Goal: Transaction & Acquisition: Purchase product/service

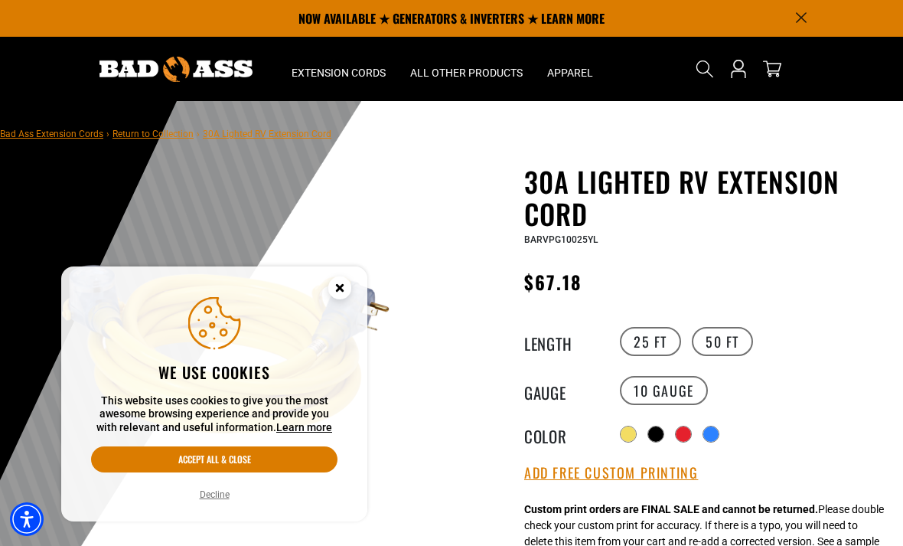
click at [217, 490] on button "Decline" at bounding box center [214, 494] width 39 height 15
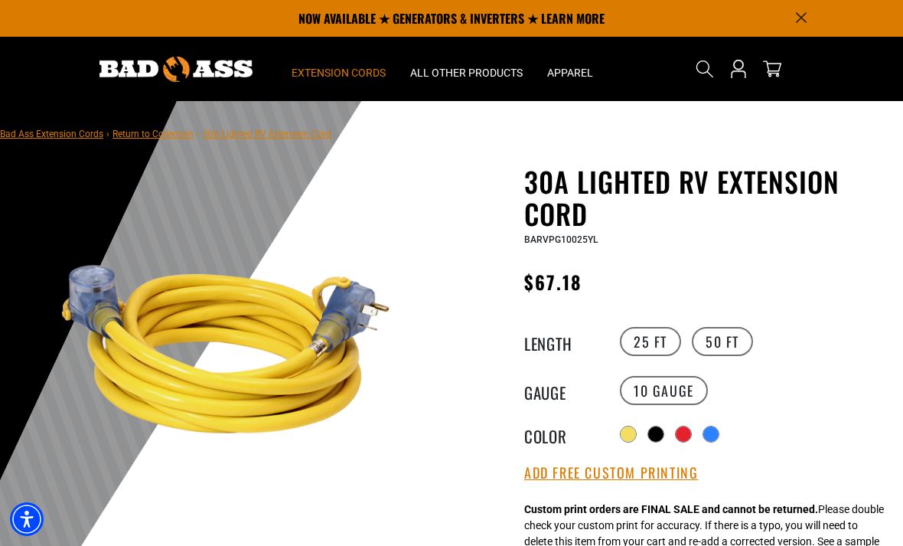
click at [344, 67] on span "Extension Cords" at bounding box center [339, 73] width 94 height 14
click at [340, 74] on span "Extension Cords" at bounding box center [339, 73] width 94 height 14
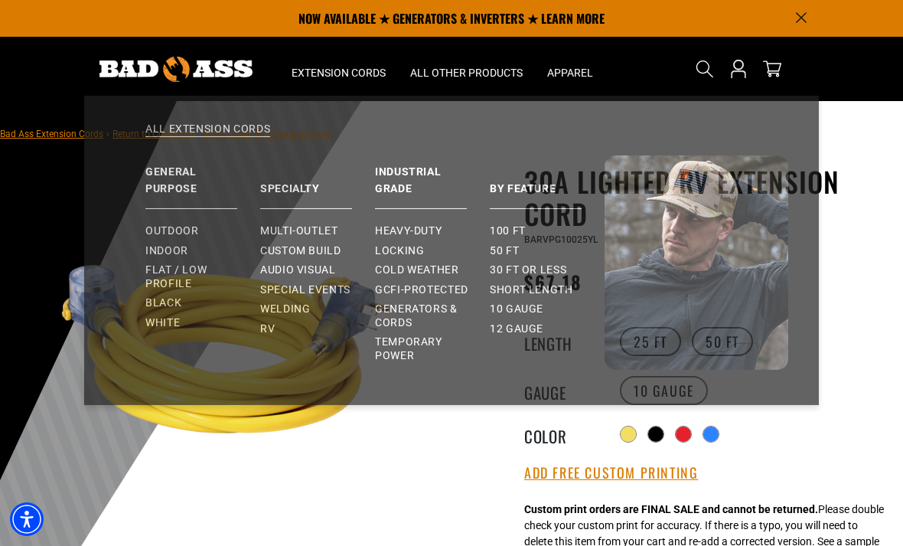
click at [167, 236] on span "Outdoor" at bounding box center [171, 237] width 53 height 14
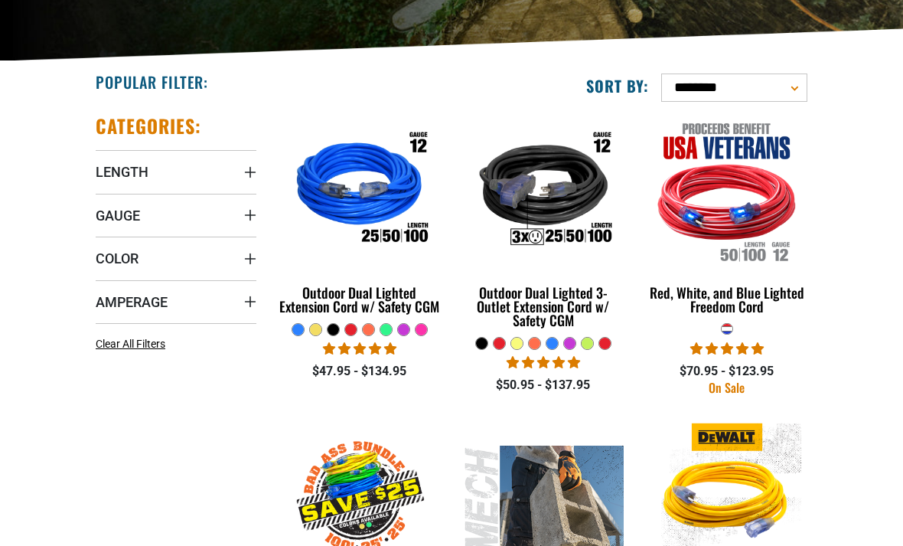
scroll to position [270, 0]
click at [123, 221] on span "Gauge" at bounding box center [118, 216] width 44 height 18
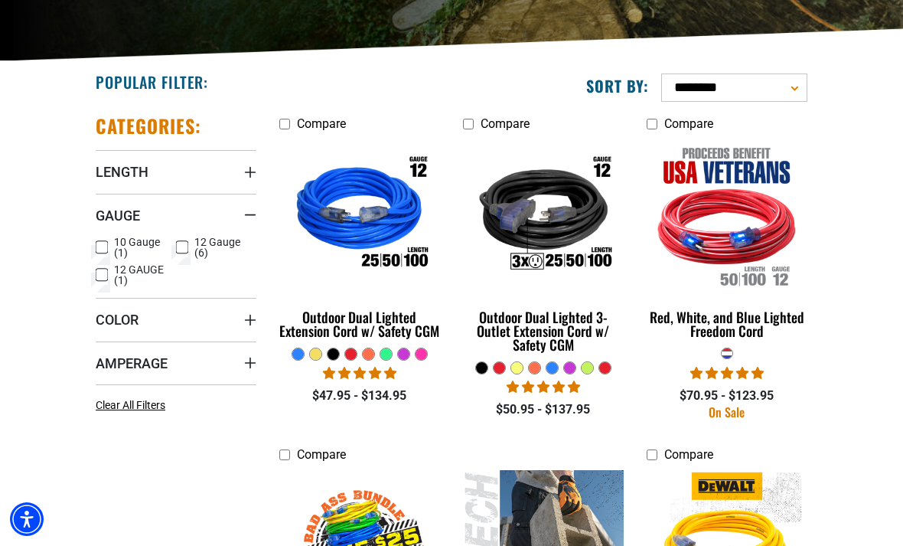
click at [108, 245] on label "10 Gauge (1) 10 Gauge (1 product)" at bounding box center [136, 247] width 80 height 21
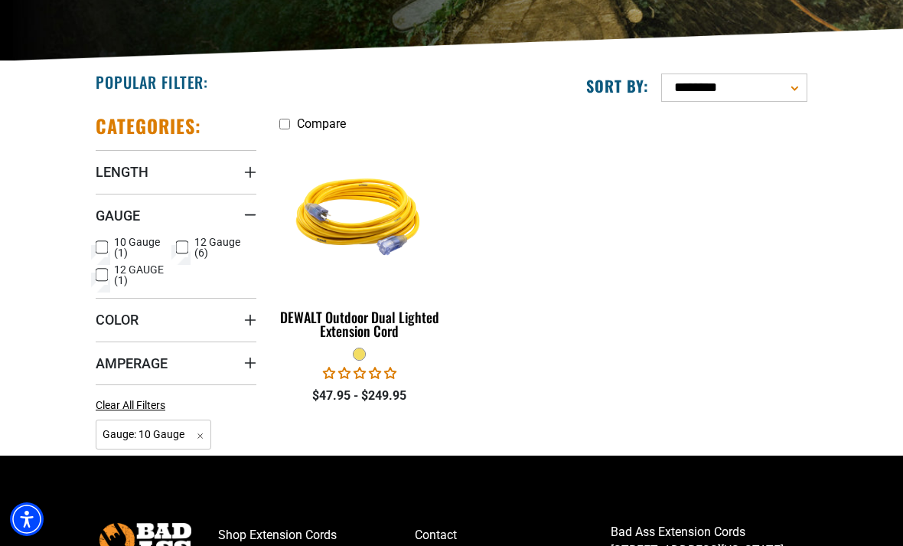
click at [354, 324] on div "DEWALT Outdoor Dual Lighted Extension Cord" at bounding box center [359, 324] width 161 height 28
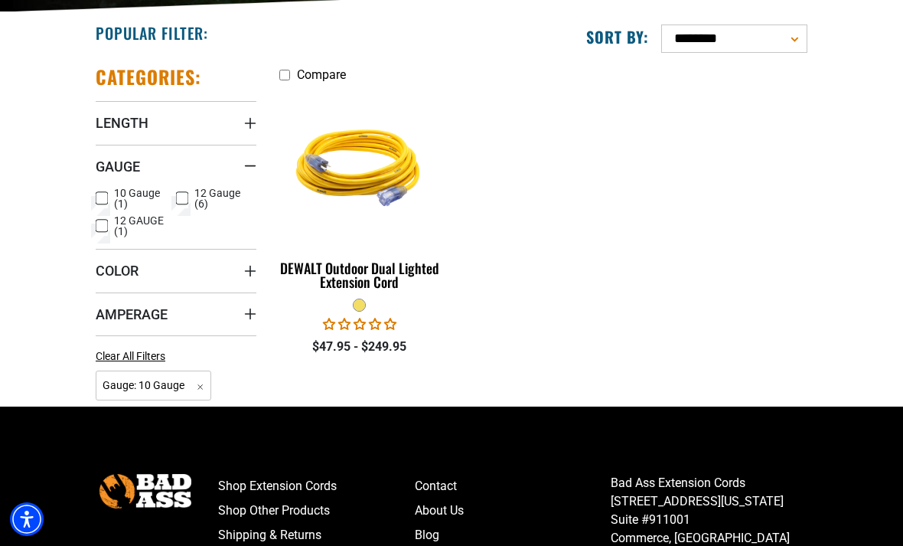
click at [188, 196] on icon at bounding box center [182, 198] width 12 height 20
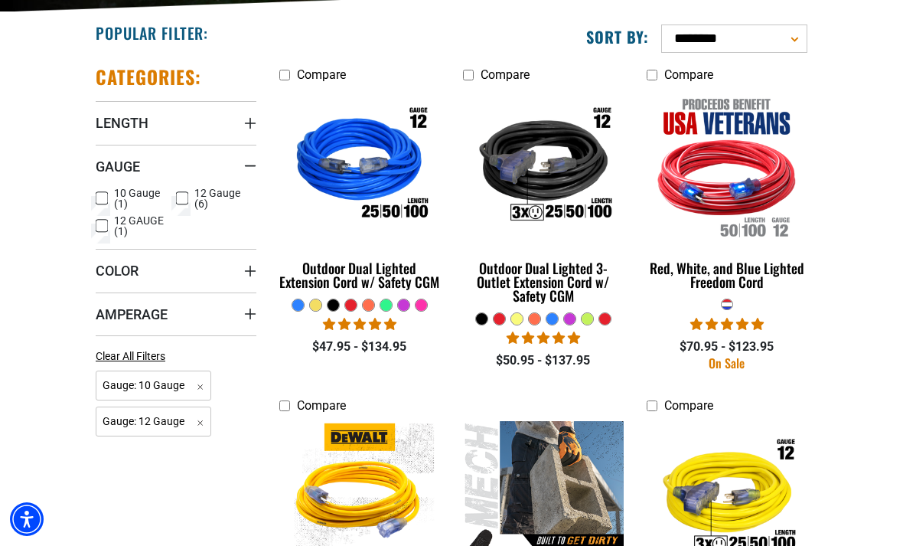
click at [100, 195] on icon at bounding box center [101, 198] width 9 height 8
click at [103, 228] on icon at bounding box center [102, 226] width 12 height 20
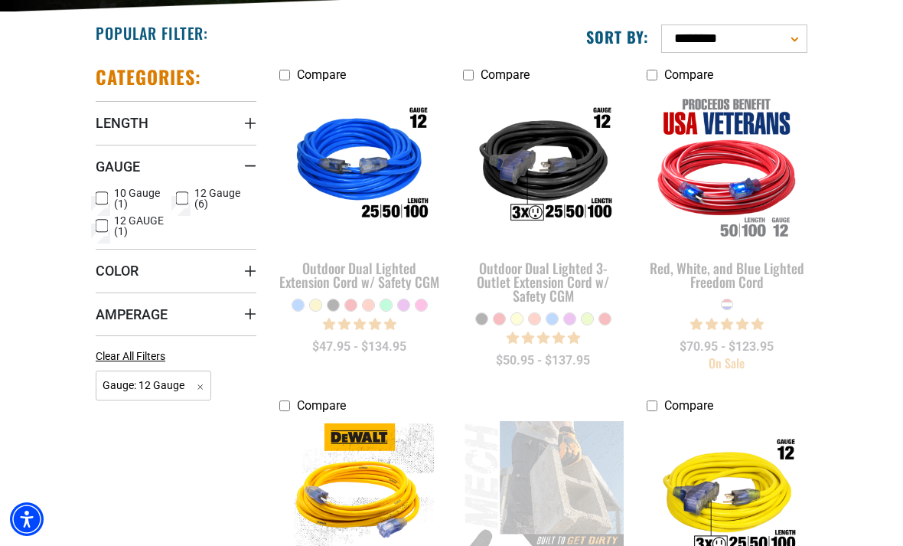
click at [185, 198] on icon at bounding box center [182, 198] width 9 height 8
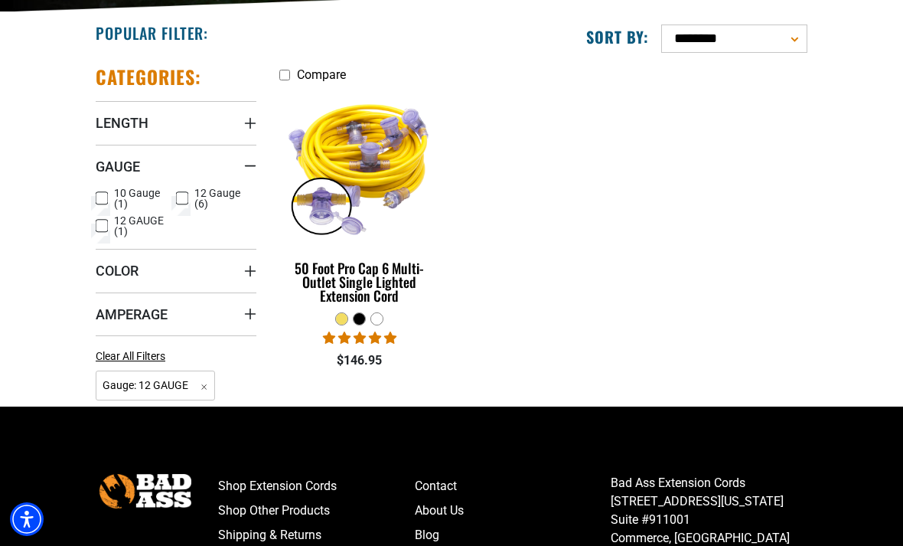
click at [181, 198] on icon at bounding box center [182, 198] width 12 height 20
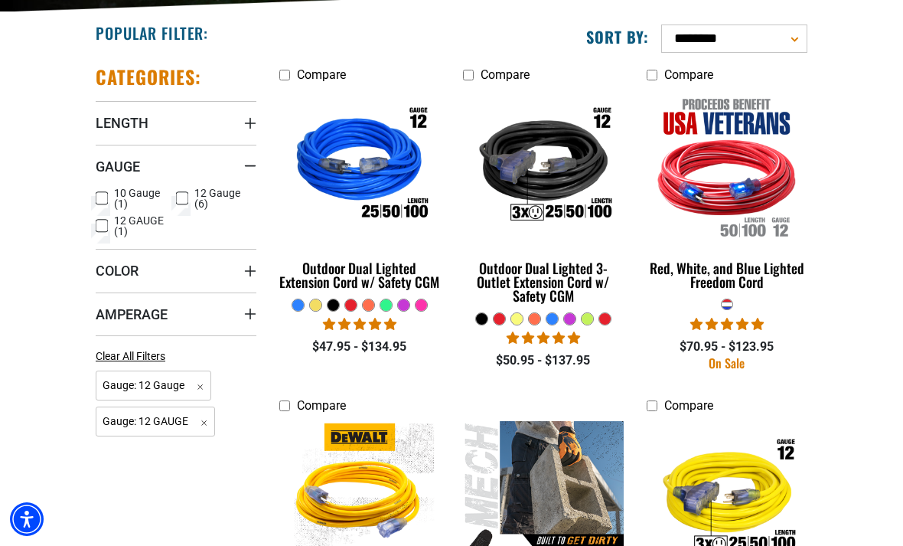
click at [103, 224] on icon at bounding box center [101, 225] width 9 height 8
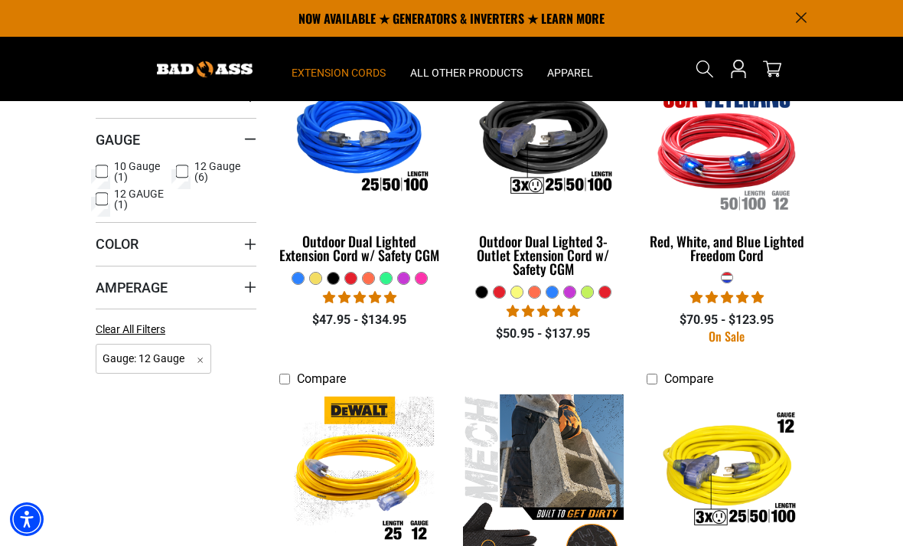
scroll to position [345, 0]
click at [351, 252] on div "Outdoor Dual Lighted Extension Cord w/ Safety CGM" at bounding box center [359, 249] width 161 height 28
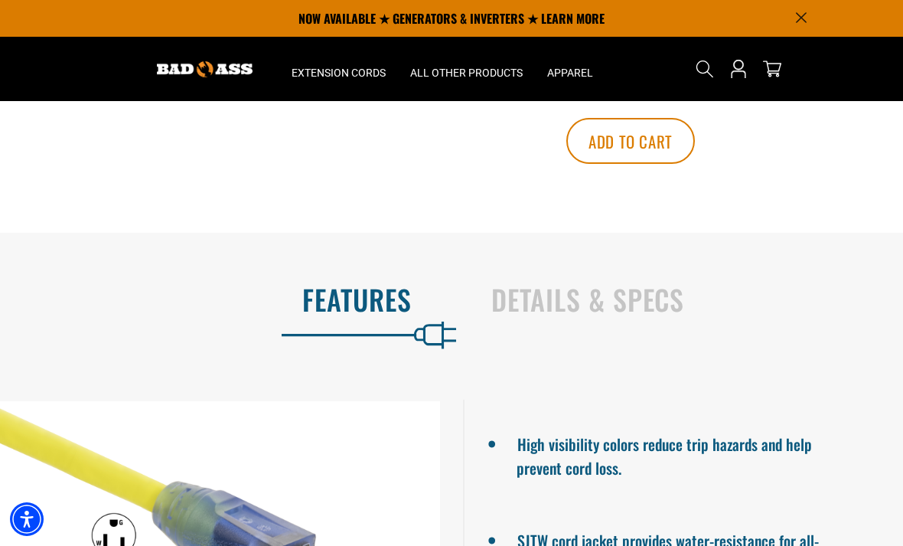
scroll to position [814, 0]
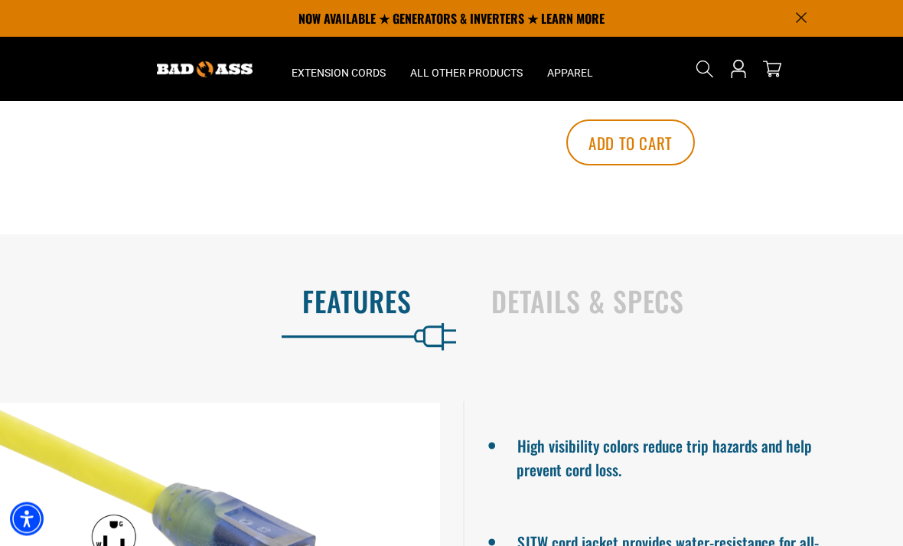
click at [598, 318] on h2 "Details & Specs" at bounding box center [682, 302] width 380 height 32
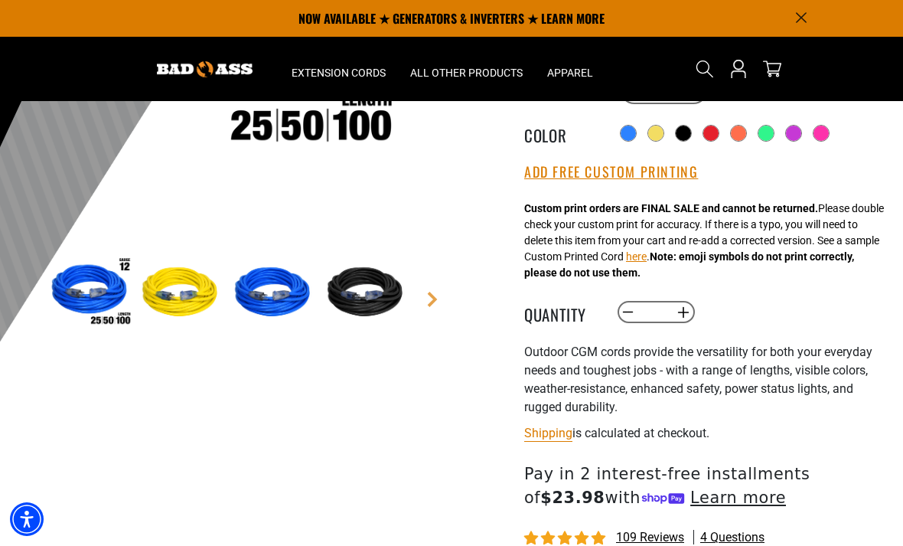
scroll to position [332, 0]
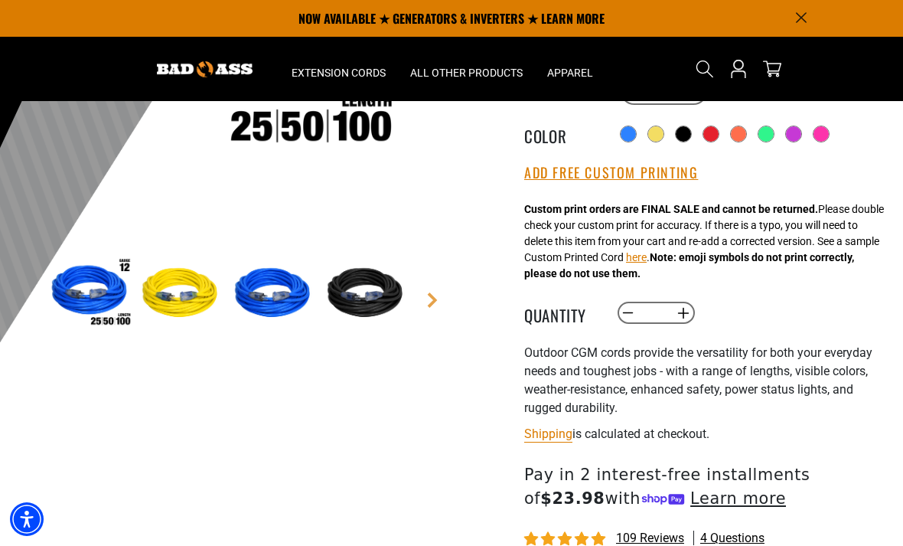
click at [619, 174] on button "Add Free Custom Printing" at bounding box center [611, 173] width 174 height 17
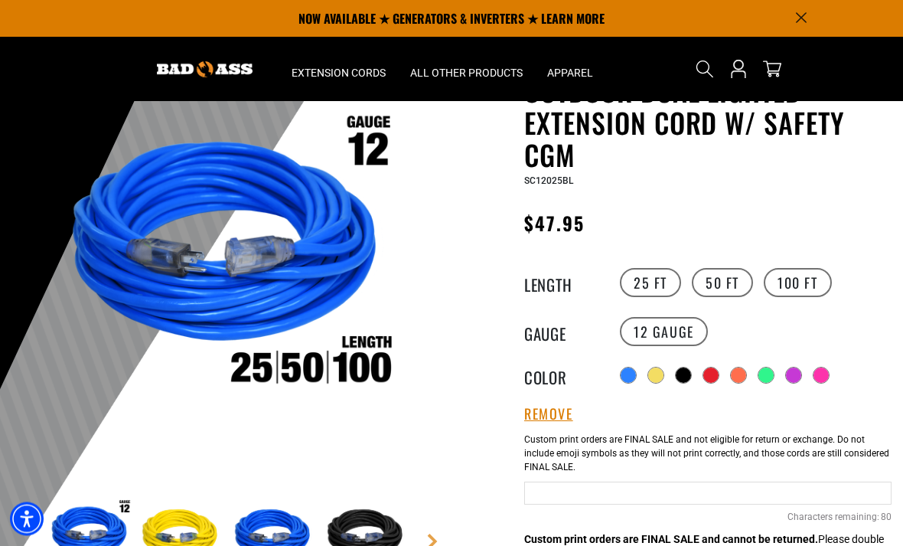
scroll to position [91, 0]
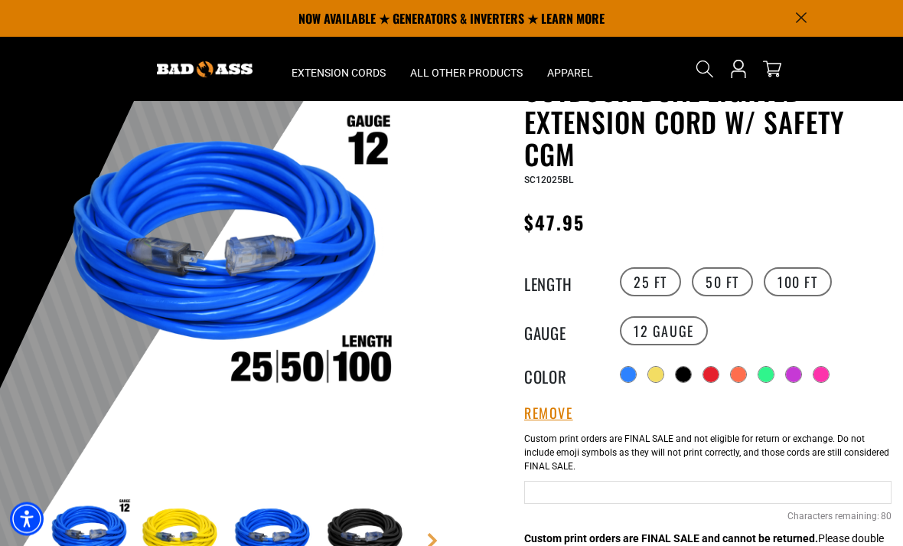
click at [720, 286] on label "50 FT" at bounding box center [722, 282] width 61 height 29
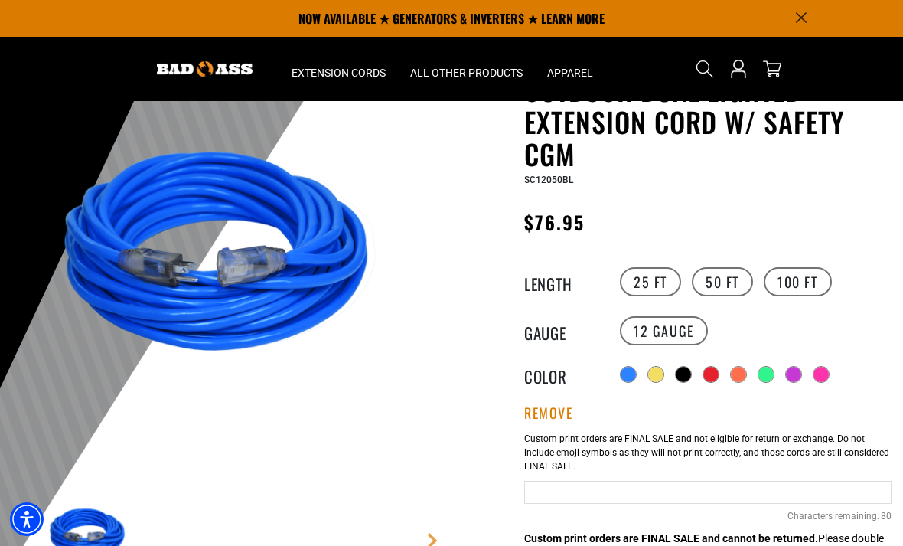
click at [743, 375] on div at bounding box center [738, 374] width 15 height 15
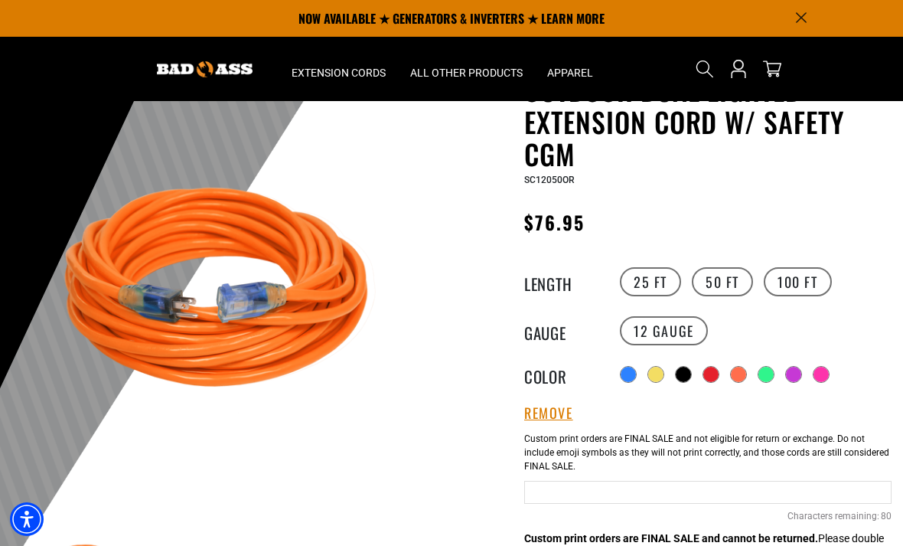
click at [684, 374] on div at bounding box center [683, 374] width 15 height 15
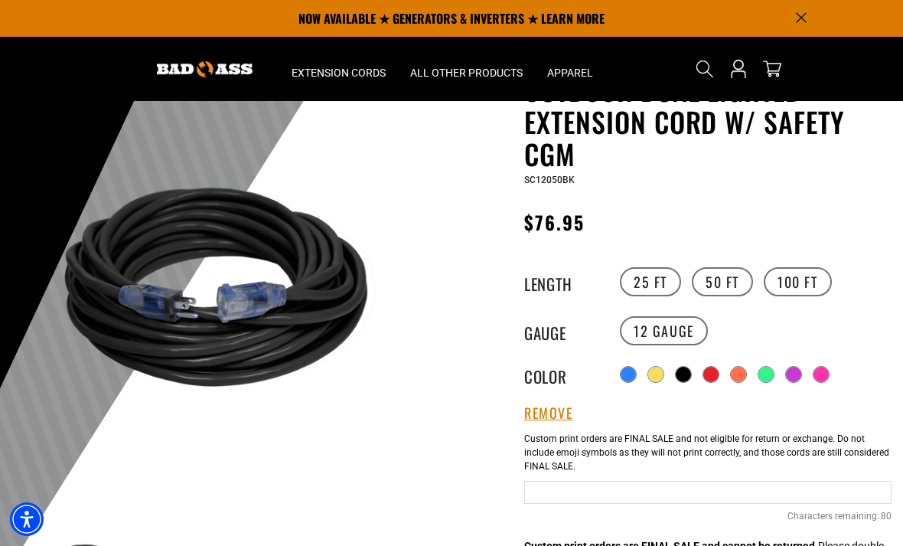
click at [659, 371] on div at bounding box center [656, 374] width 15 height 15
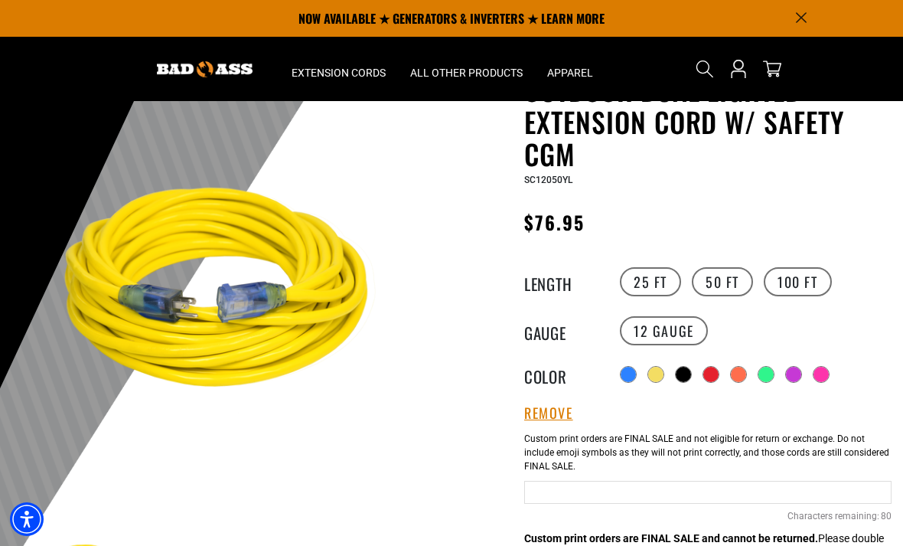
click at [773, 377] on div at bounding box center [766, 374] width 15 height 15
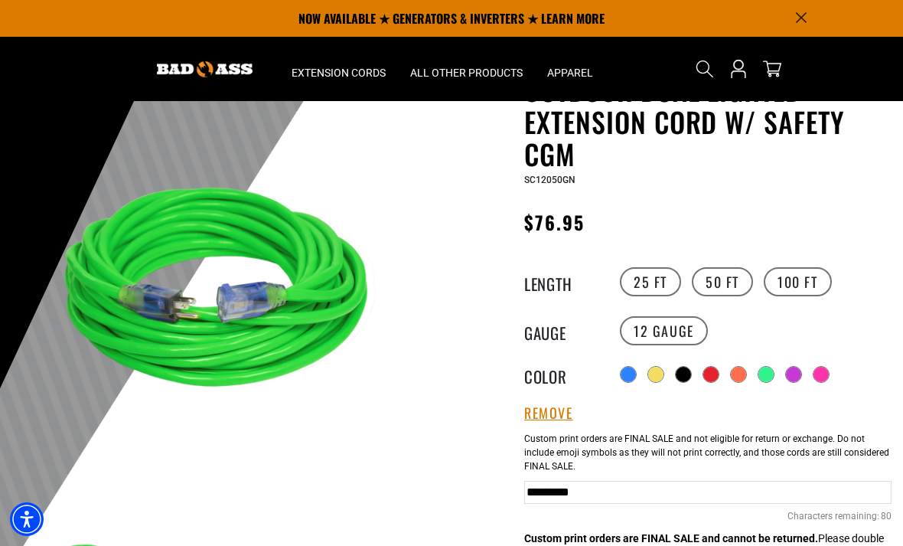
click at [802, 373] on div at bounding box center [793, 374] width 15 height 15
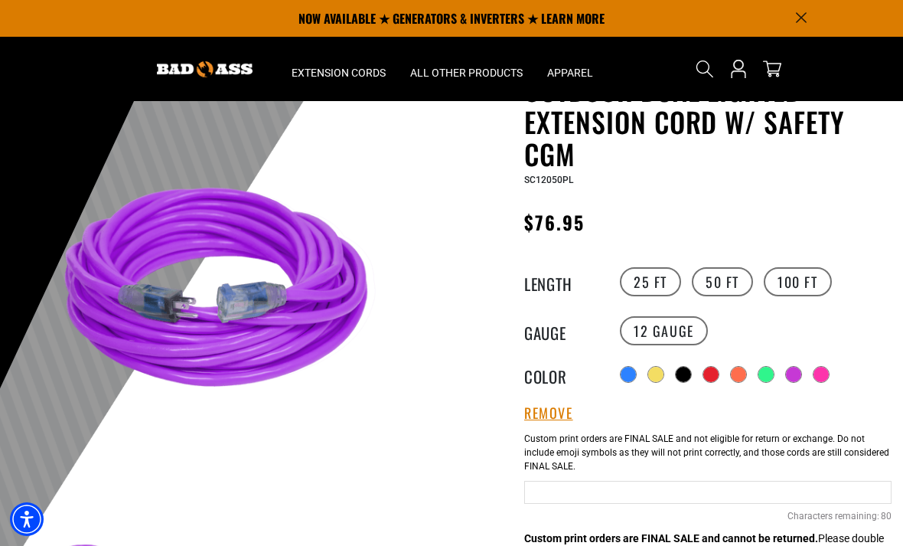
click at [827, 374] on div at bounding box center [821, 374] width 15 height 15
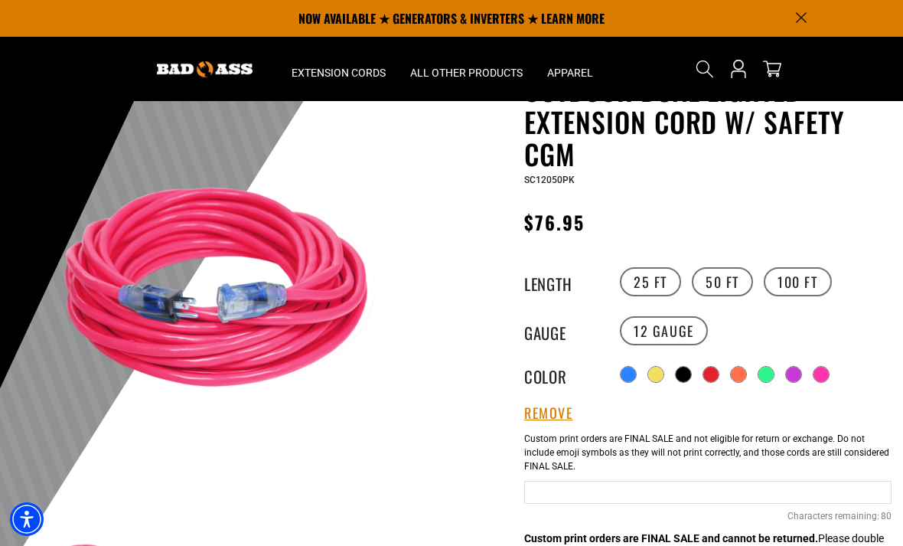
click at [707, 377] on div at bounding box center [711, 374] width 15 height 15
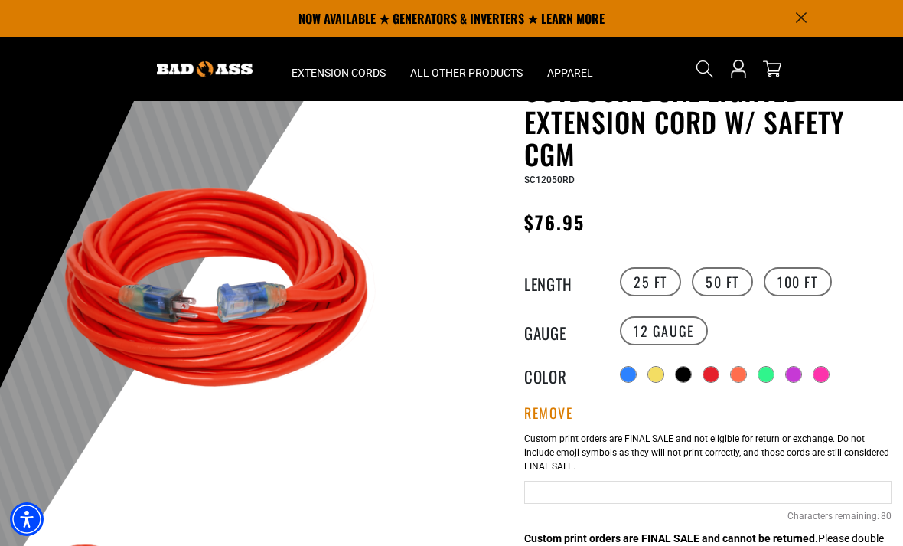
click at [621, 368] on label "Radio button" at bounding box center [628, 374] width 17 height 17
